Goal: Task Accomplishment & Management: Manage account settings

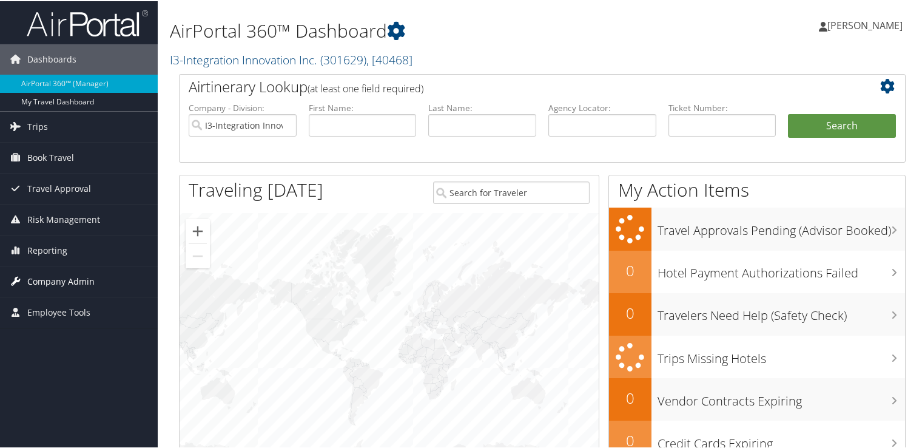
click at [50, 280] on span "Company Admin" at bounding box center [60, 280] width 67 height 30
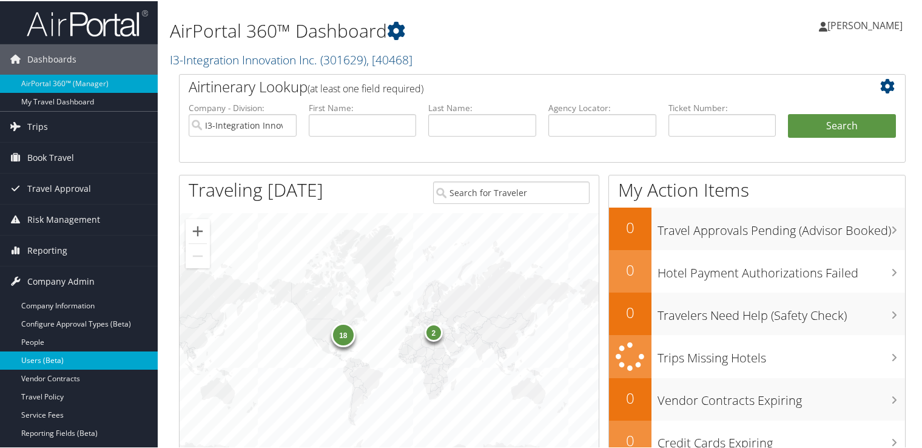
click at [41, 358] on link "Users (Beta)" at bounding box center [79, 359] width 158 height 18
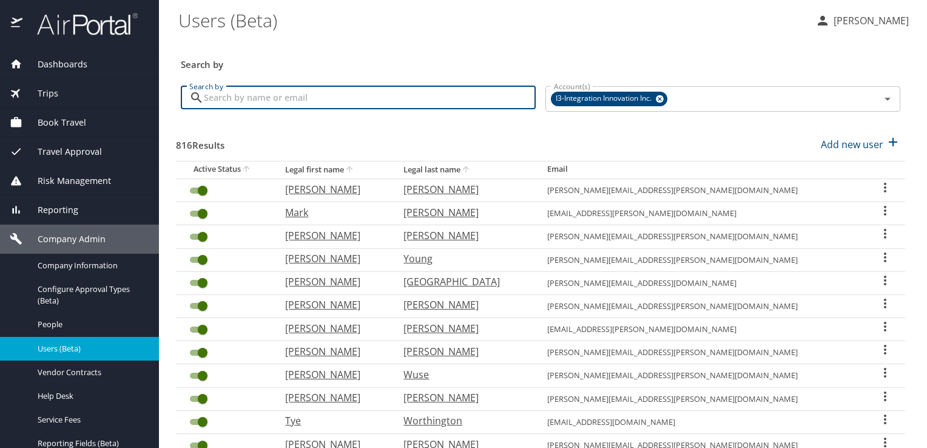
click at [269, 96] on input "Search by" at bounding box center [370, 97] width 332 height 23
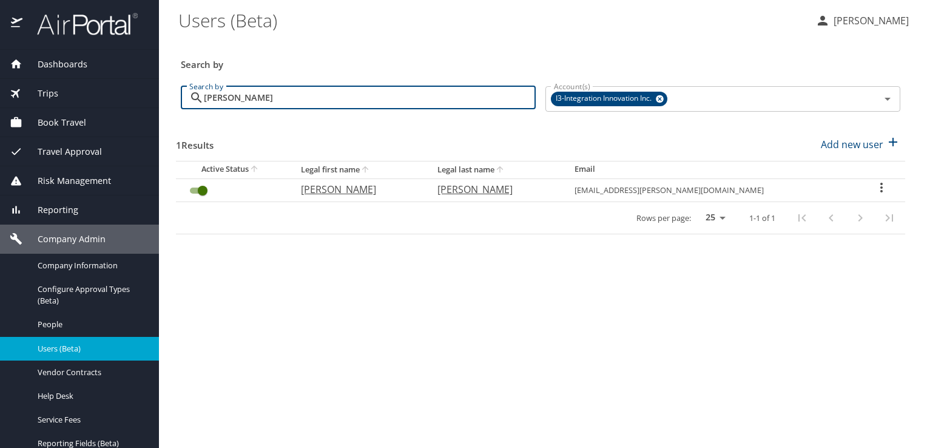
type input "[PERSON_NAME]"
click at [877, 181] on icon "User Search Table" at bounding box center [881, 187] width 15 height 15
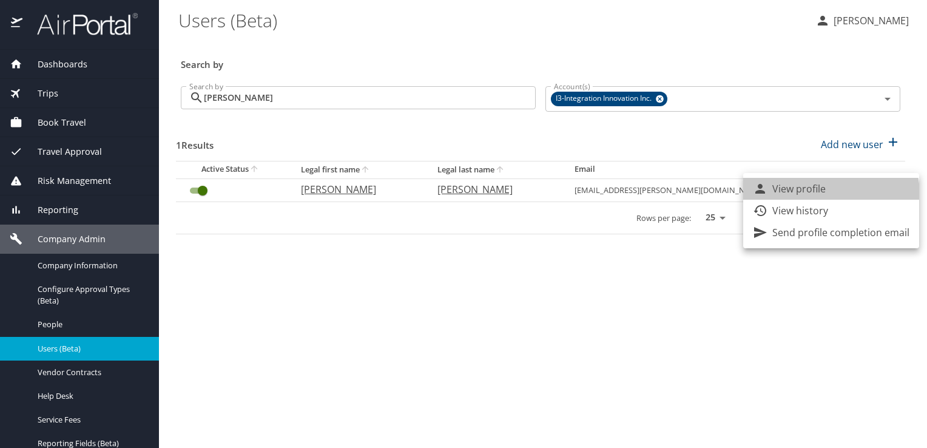
click at [810, 195] on p "View profile" at bounding box center [798, 188] width 53 height 15
select select "US"
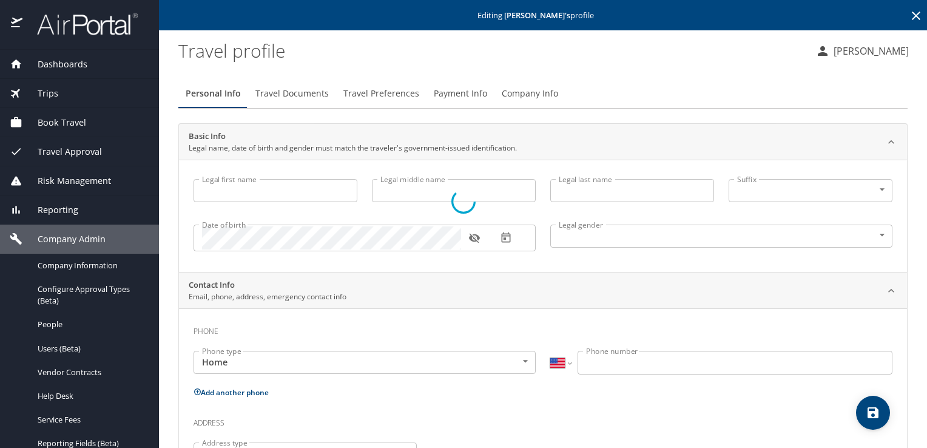
type input "[PERSON_NAME]"
type input "Undisclosed"
type input "[PERSON_NAME]"
type input "Patel"
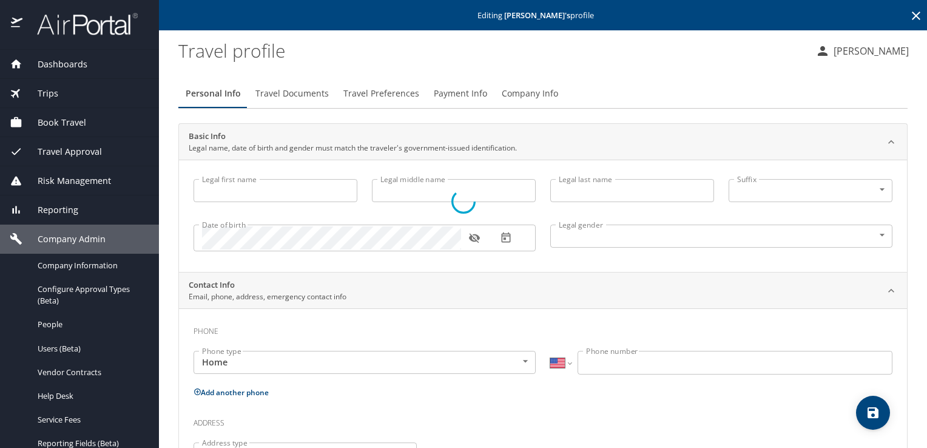
select select "UG"
type input "4573101"
type input "United States of America"
type input "Alabama"
type input "United States of America"
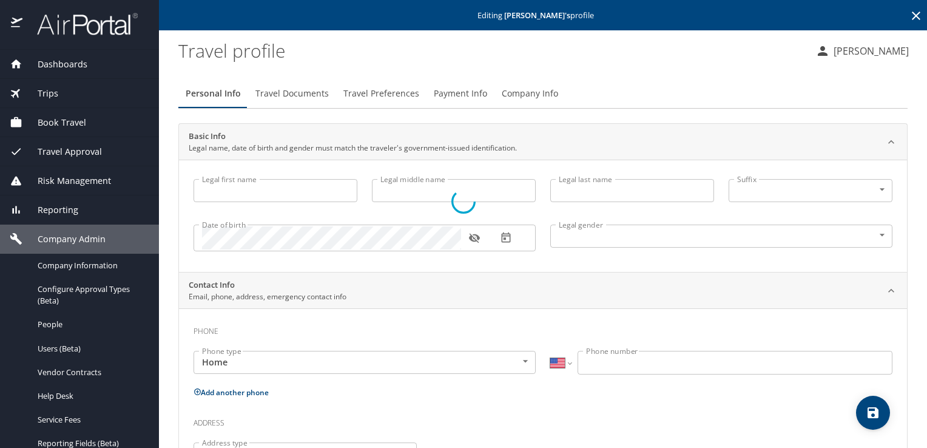
type input "Alabama"
select select "US"
select select "UG"
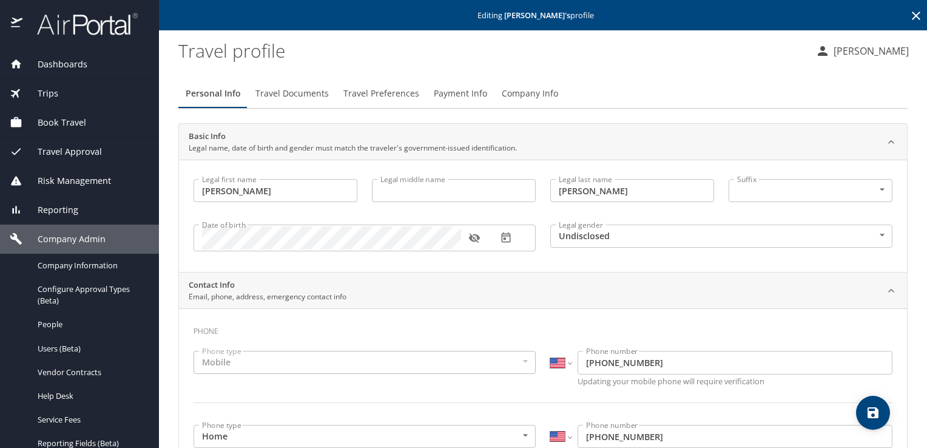
click at [908, 18] on icon at bounding box center [915, 15] width 15 height 15
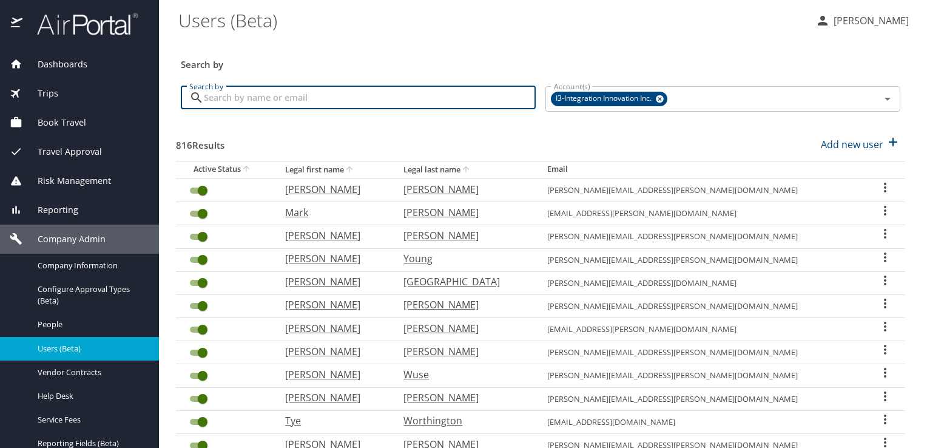
click at [382, 98] on input "Search by" at bounding box center [370, 97] width 332 height 23
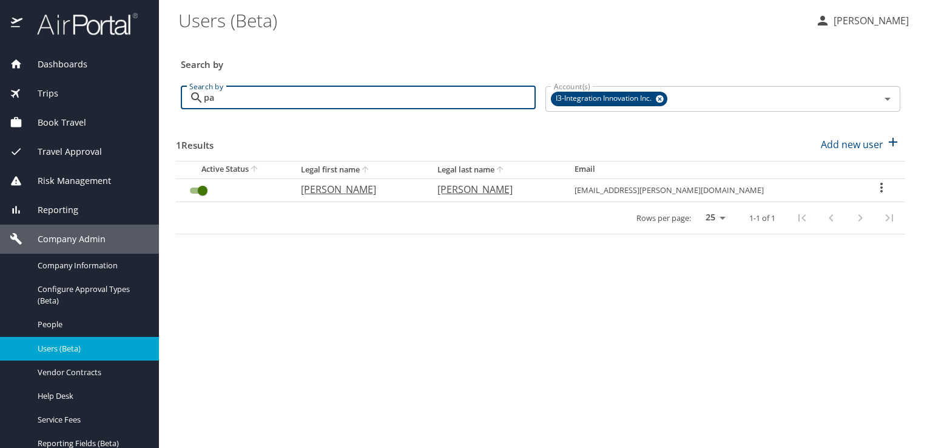
type input "p"
type input "n"
